Goal: Information Seeking & Learning: Find specific fact

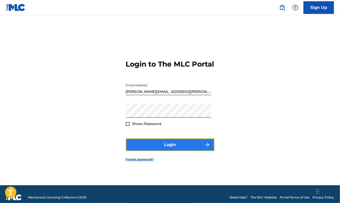
click at [179, 146] on button "Login" at bounding box center [170, 145] width 89 height 13
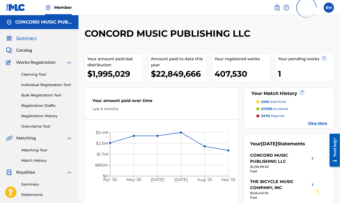
click at [279, 6] on img at bounding box center [277, 8] width 6 height 6
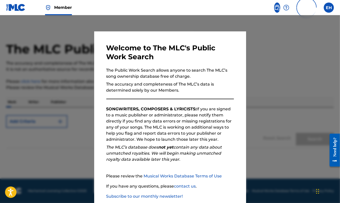
scroll to position [28, 0]
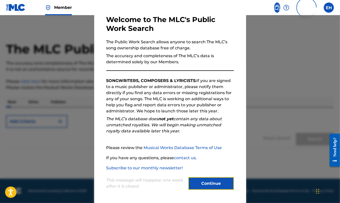
click at [219, 186] on button "Continue" at bounding box center [211, 183] width 46 height 13
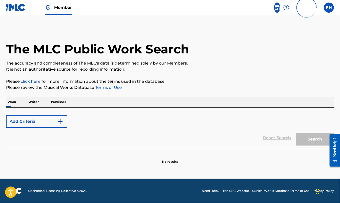
click at [281, 7] on span at bounding box center [297, 7] width 47 height 32
click at [275, 7] on img at bounding box center [277, 8] width 6 height 6
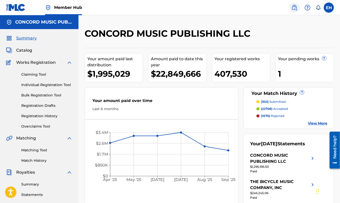
click at [297, 7] on img at bounding box center [295, 8] width 6 height 6
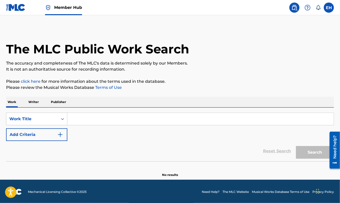
click at [118, 116] on input "Search Form" at bounding box center [200, 119] width 266 height 12
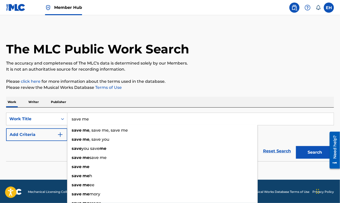
type input "save me"
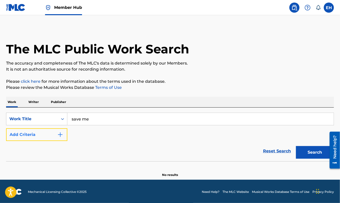
click at [51, 131] on button "Add Criteria" at bounding box center [36, 134] width 61 height 13
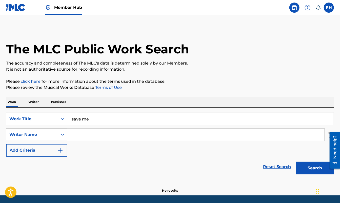
click at [95, 137] on input "Search Form" at bounding box center [195, 135] width 257 height 12
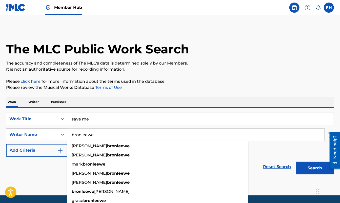
type input "bronleewe"
click at [296, 162] on button "Search" at bounding box center [315, 168] width 38 height 13
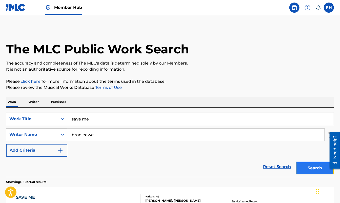
click at [318, 168] on button "Search" at bounding box center [315, 168] width 38 height 13
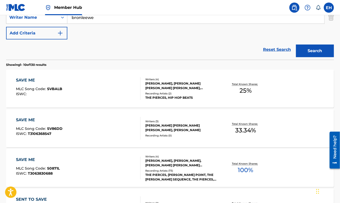
scroll to position [120, 0]
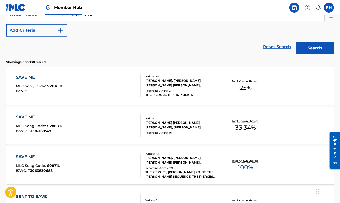
click at [29, 114] on div "SAVE ME" at bounding box center [39, 117] width 47 height 6
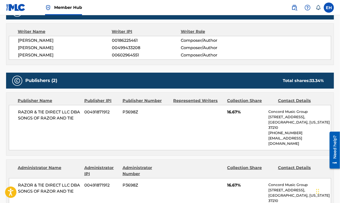
scroll to position [172, 0]
